Goal: Use online tool/utility

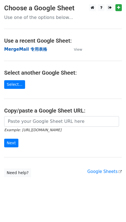
click at [35, 50] on strong "MergeMail 专用表格" at bounding box center [25, 49] width 43 height 5
click at [33, 51] on strong "MergeMail 专用表格" at bounding box center [25, 49] width 43 height 5
